Goal: Navigation & Orientation: Find specific page/section

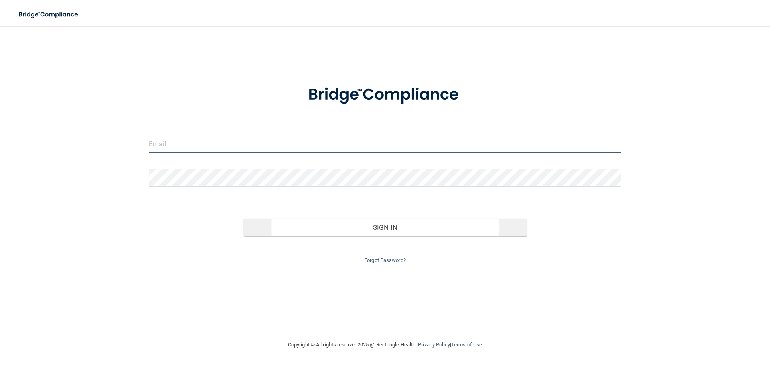
type input "[EMAIL_ADDRESS][DOMAIN_NAME]"
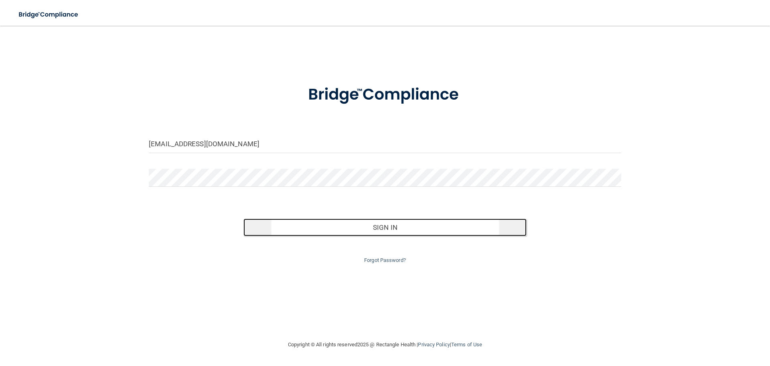
click at [327, 233] on button "Sign In" at bounding box center [386, 227] width 284 height 18
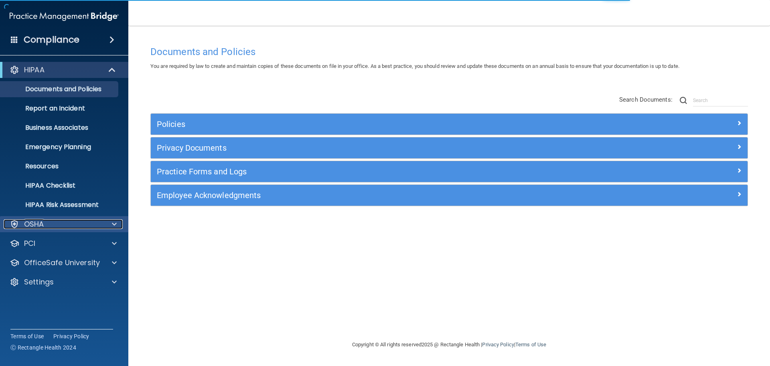
click at [87, 226] on div "OSHA" at bounding box center [54, 224] width 100 height 10
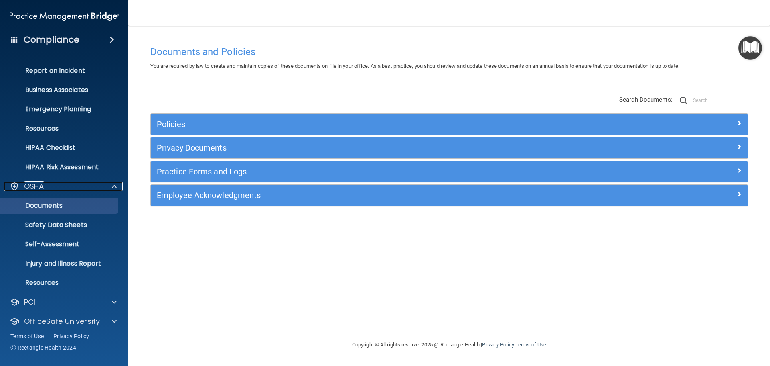
scroll to position [64, 0]
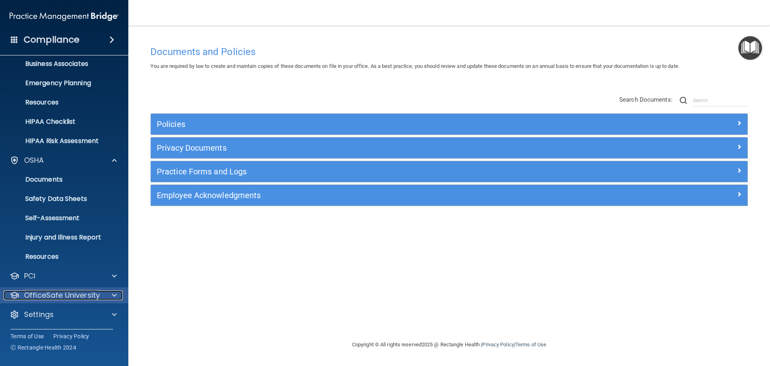
click at [78, 294] on p "OfficeSafe University" at bounding box center [62, 295] width 76 height 10
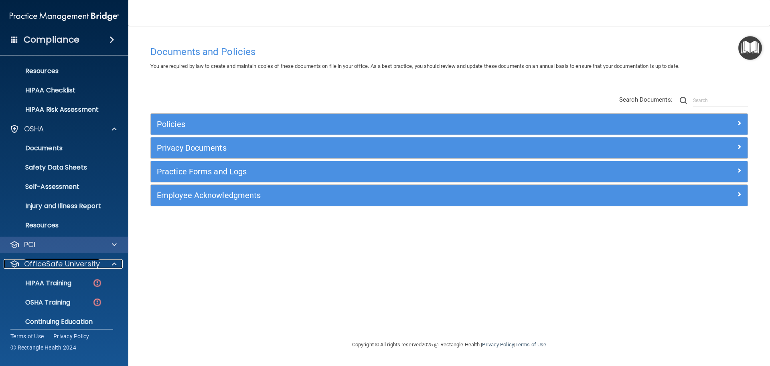
scroll to position [122, 0]
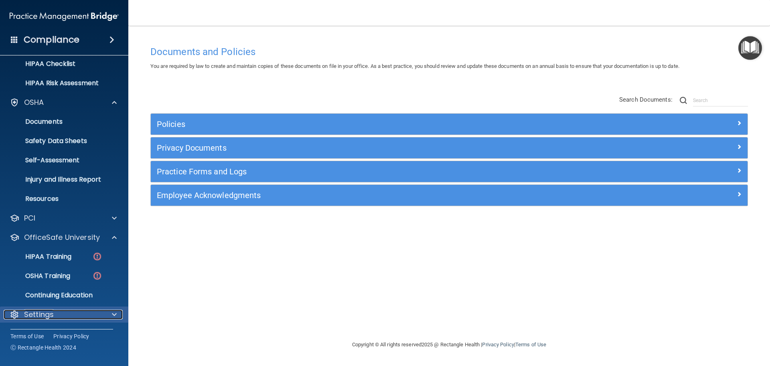
click at [63, 317] on div "Settings" at bounding box center [54, 314] width 100 height 10
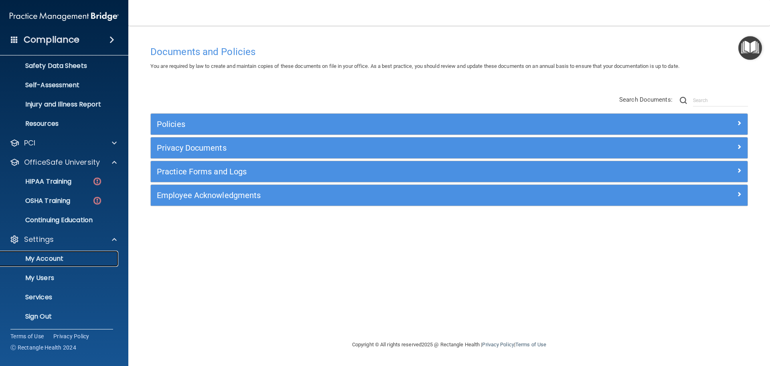
click at [72, 258] on p "My Account" at bounding box center [60, 258] width 110 height 8
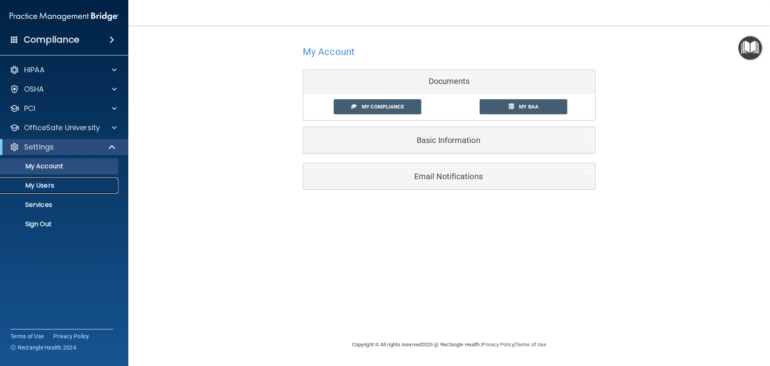
click at [62, 187] on p "My Users" at bounding box center [60, 185] width 110 height 8
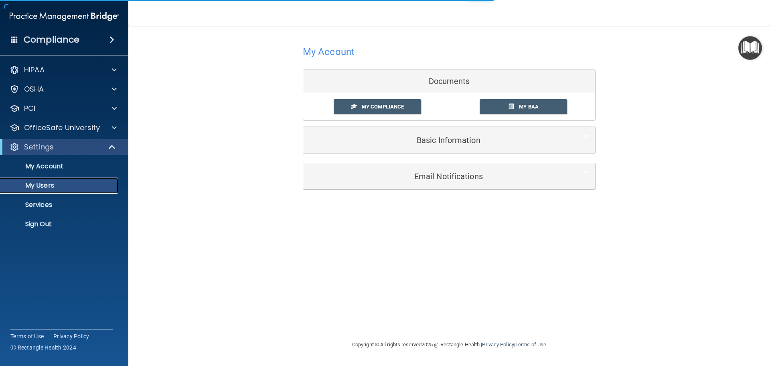
select select "20"
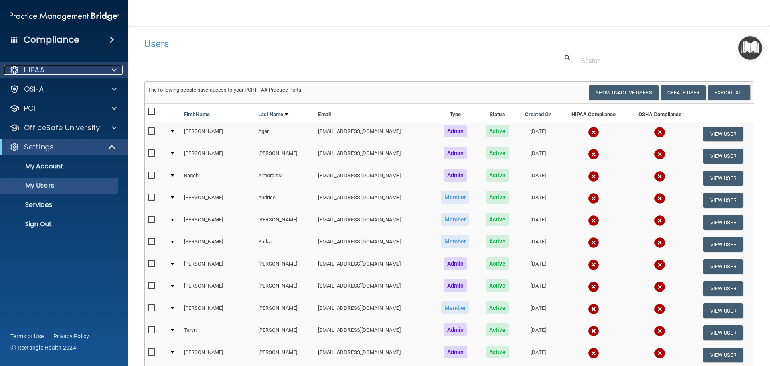
click at [61, 65] on div "HIPAA" at bounding box center [54, 70] width 100 height 10
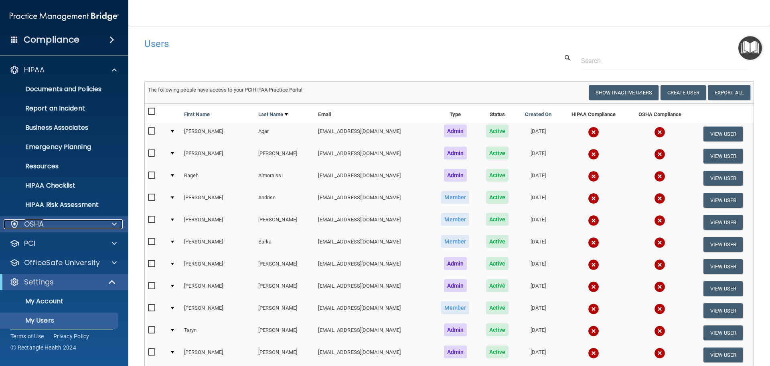
click at [46, 219] on div "OSHA" at bounding box center [54, 224] width 100 height 10
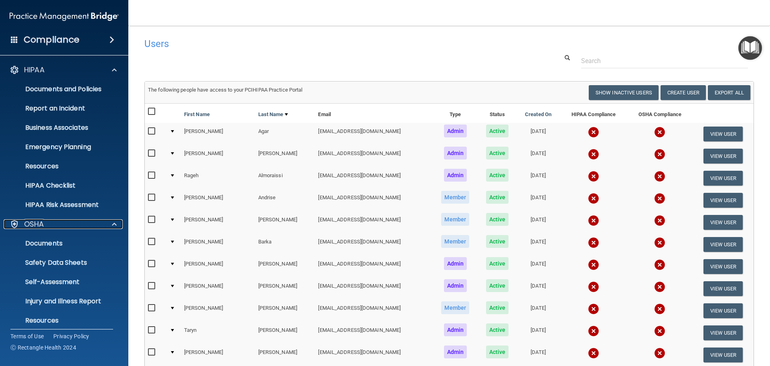
scroll to position [141, 0]
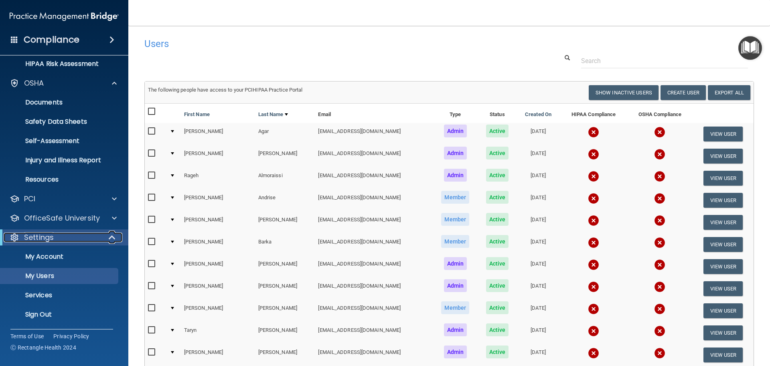
click at [113, 239] on span at bounding box center [113, 237] width 7 height 10
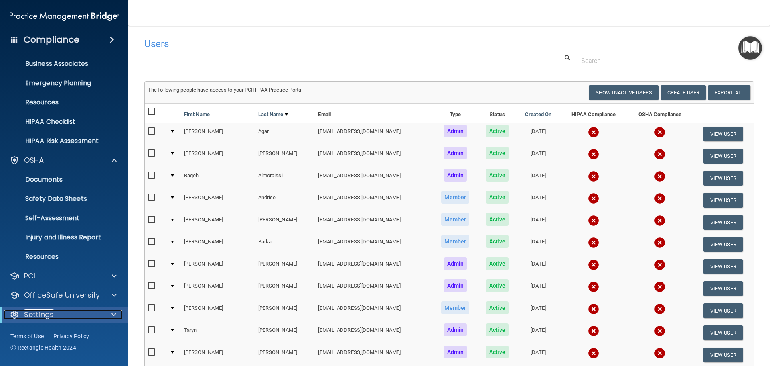
scroll to position [64, 0]
click at [117, 165] on div at bounding box center [113, 160] width 20 height 10
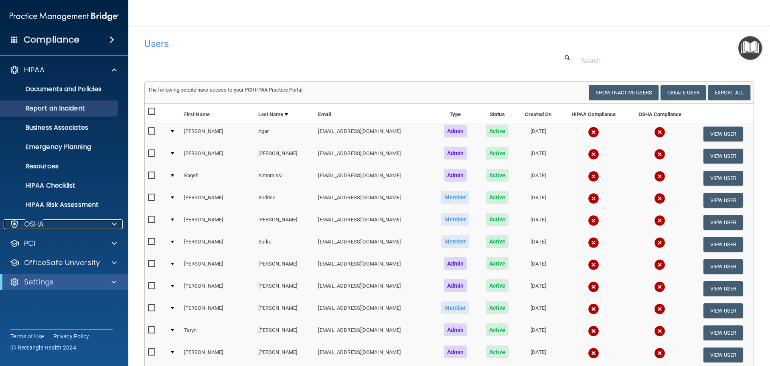
scroll to position [0, 0]
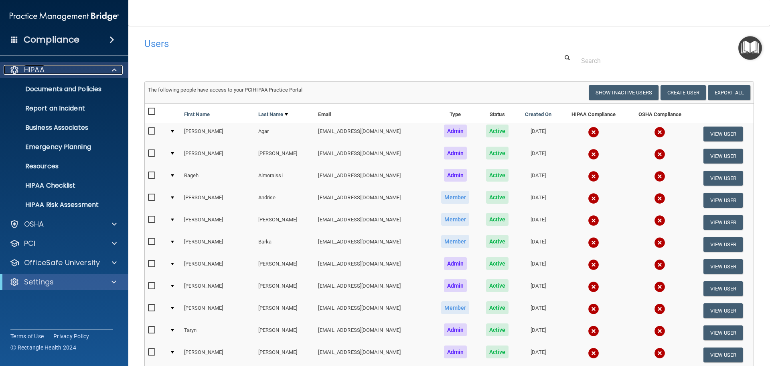
click at [111, 71] on div at bounding box center [113, 70] width 20 height 10
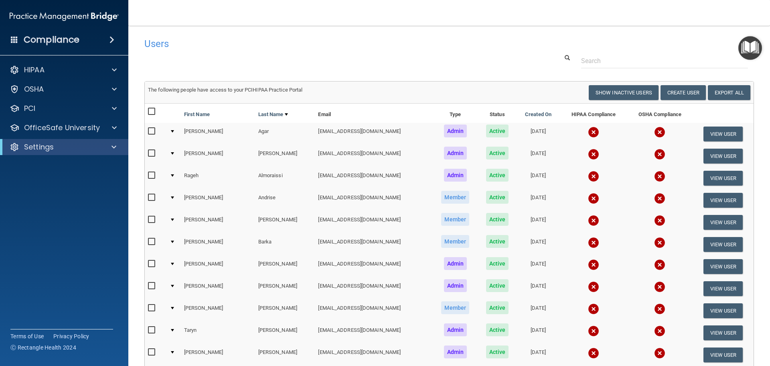
click at [49, 40] on h4 "Compliance" at bounding box center [52, 39] width 56 height 11
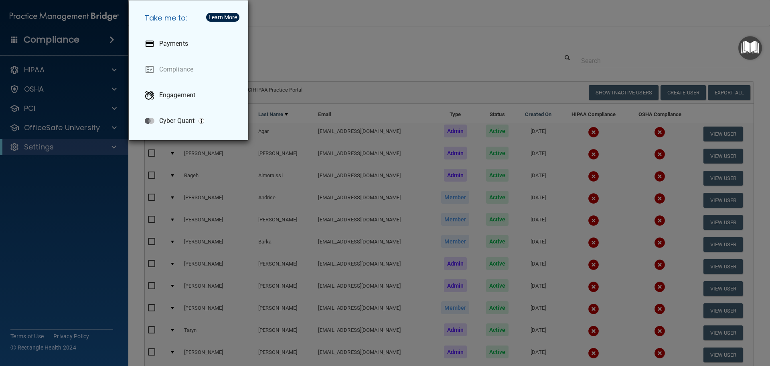
click at [305, 49] on div "Take me to: Payments Compliance Engagement Cyber Quant" at bounding box center [385, 183] width 770 height 366
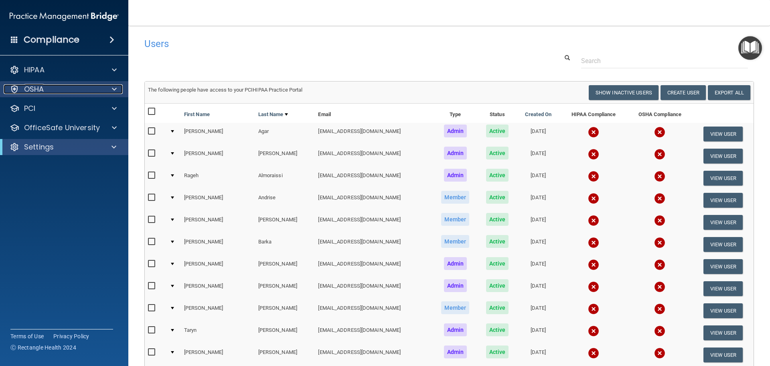
click at [80, 90] on div "OSHA" at bounding box center [54, 89] width 100 height 10
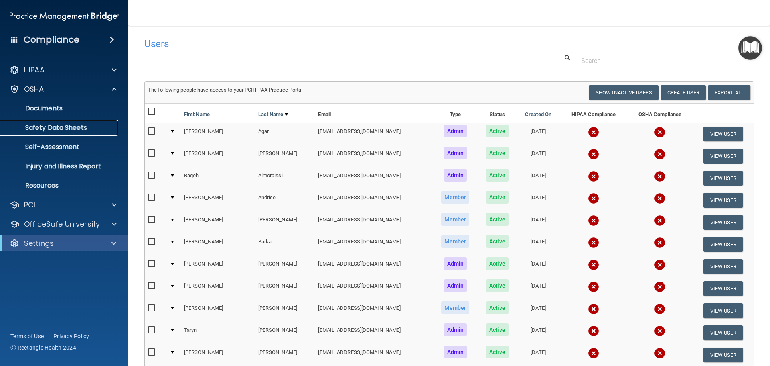
click at [81, 127] on p "Safety Data Sheets" at bounding box center [60, 128] width 110 height 8
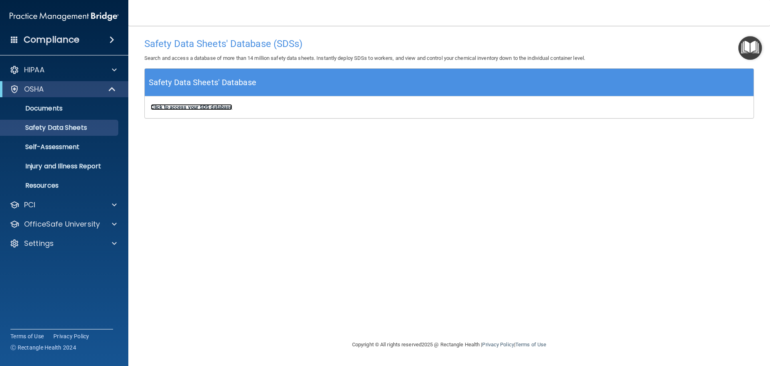
click at [221, 108] on b "Click to access your SDS database" at bounding box center [191, 107] width 81 height 6
